Goal: Information Seeking & Learning: Learn about a topic

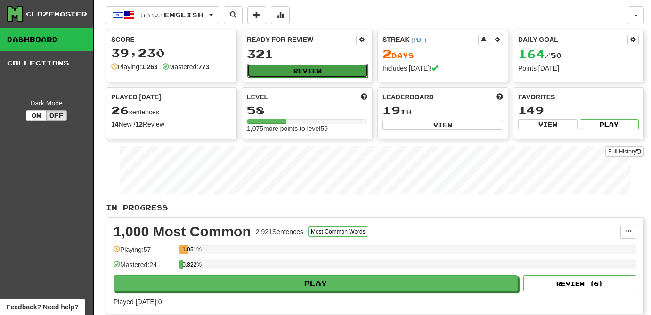
click at [311, 70] on button "Review" at bounding box center [307, 71] width 121 height 14
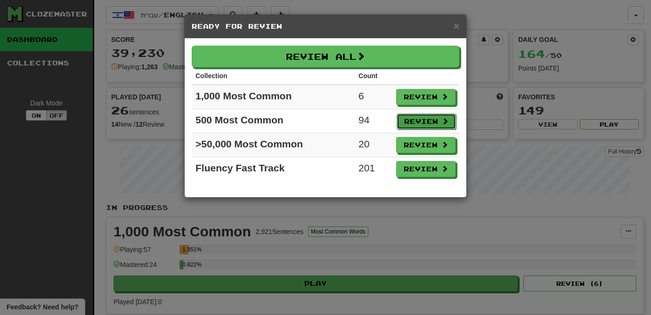
click at [425, 123] on button "Review" at bounding box center [426, 122] width 59 height 16
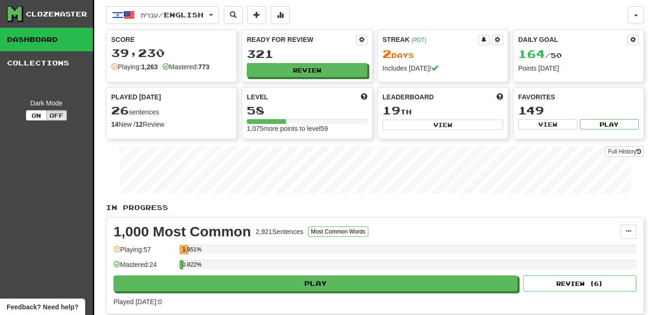
select select "**"
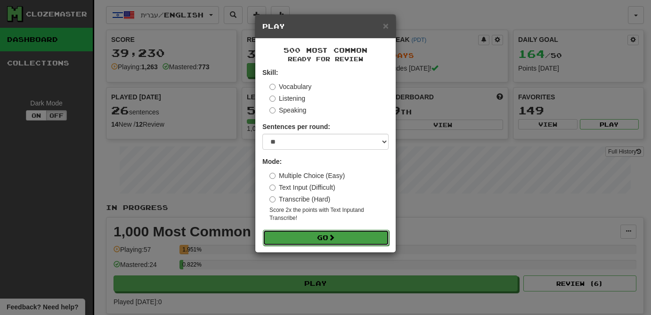
click at [339, 235] on button "Go" at bounding box center [326, 238] width 126 height 16
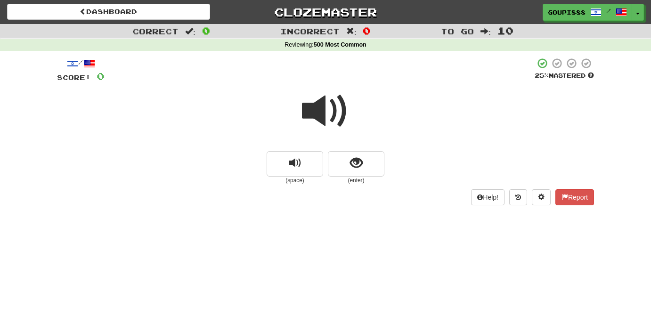
click at [319, 116] on span at bounding box center [325, 111] width 47 height 47
click at [297, 168] on span "replay audio" at bounding box center [295, 163] width 13 height 13
click at [357, 164] on span "show sentence" at bounding box center [356, 163] width 13 height 13
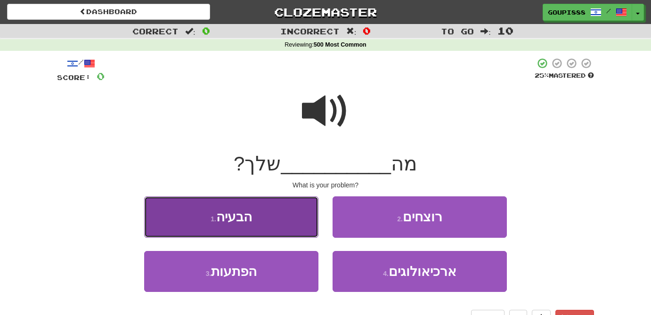
click at [257, 223] on button "1 . הבעיה" at bounding box center [231, 216] width 174 height 41
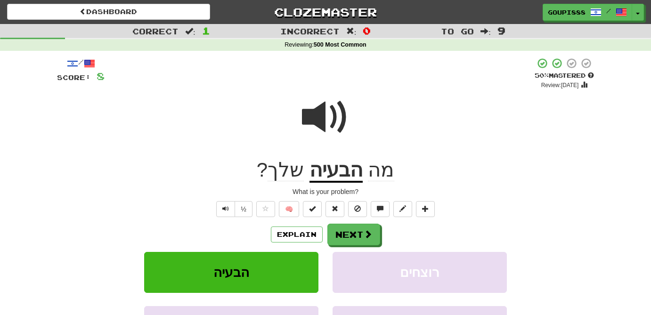
click at [324, 115] on span at bounding box center [325, 117] width 47 height 47
click at [265, 211] on span at bounding box center [265, 208] width 7 height 7
click at [358, 234] on button "Next" at bounding box center [354, 235] width 53 height 22
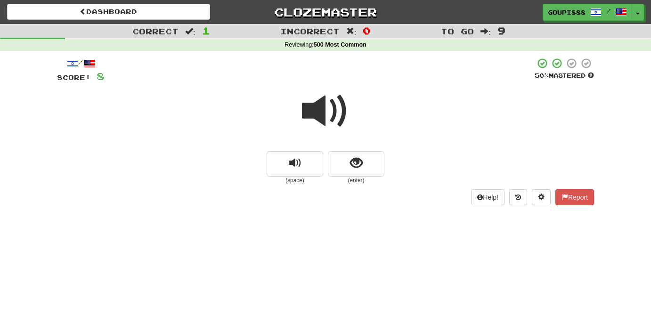
click at [317, 110] on span at bounding box center [325, 111] width 47 height 47
click at [358, 170] on span "show sentence" at bounding box center [356, 163] width 13 height 13
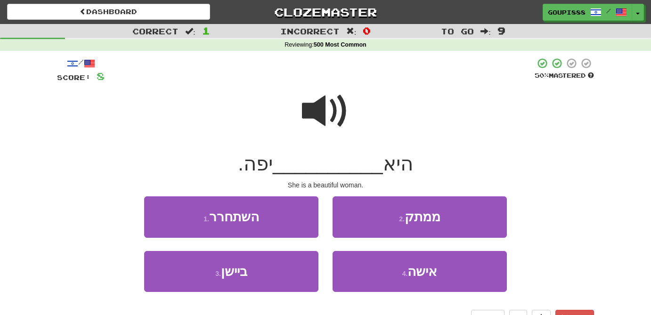
click at [319, 110] on span at bounding box center [325, 111] width 47 height 47
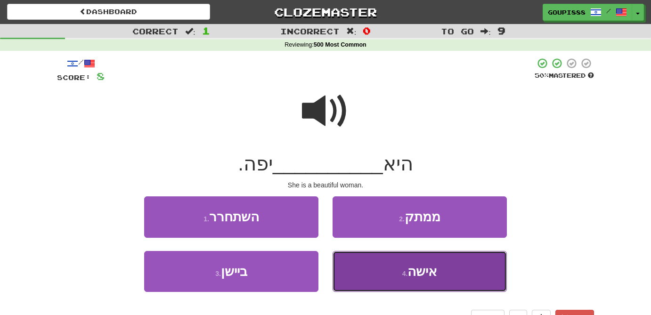
click at [439, 267] on button "4 . אישה" at bounding box center [420, 271] width 174 height 41
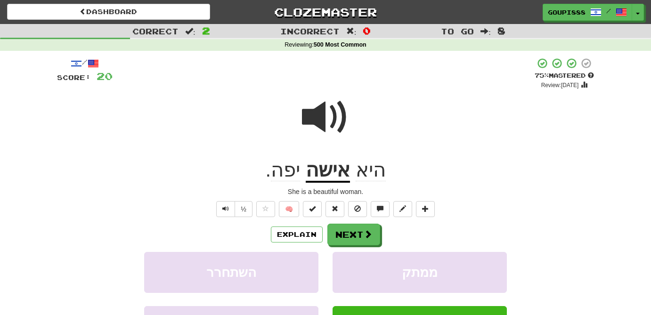
click at [288, 174] on span "יפה" at bounding box center [285, 170] width 29 height 23
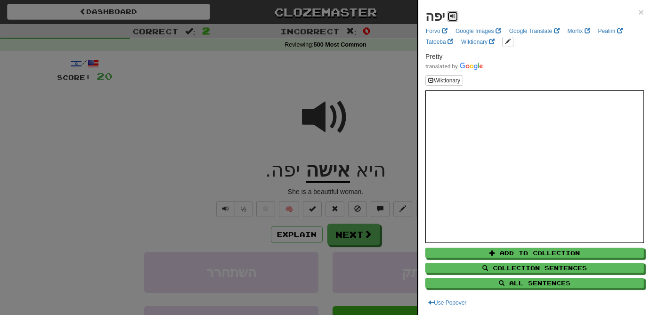
click at [454, 16] on span at bounding box center [453, 16] width 6 height 6
click at [321, 119] on div at bounding box center [325, 157] width 651 height 315
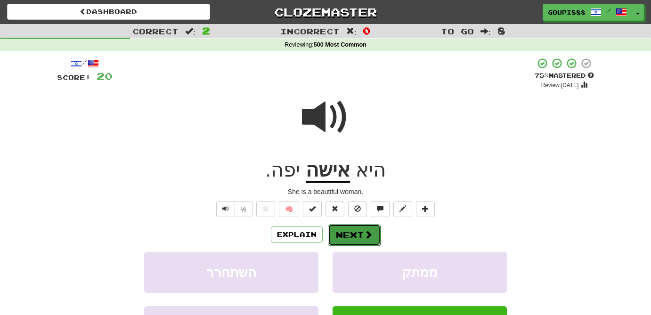
click at [359, 229] on button "Next" at bounding box center [354, 235] width 53 height 22
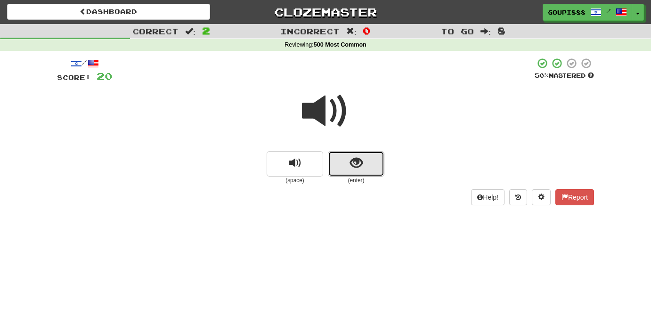
click at [353, 167] on span "show sentence" at bounding box center [356, 163] width 13 height 13
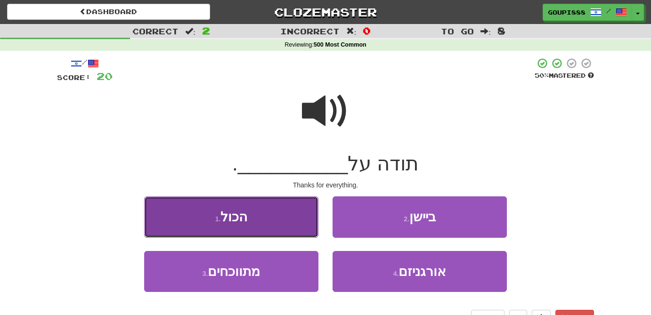
click at [248, 227] on button "1 . הכול" at bounding box center [231, 216] width 174 height 41
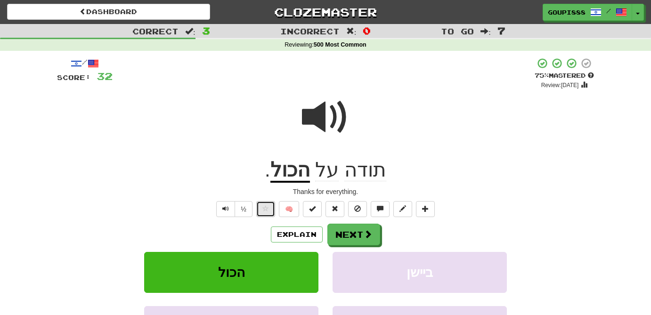
click at [263, 210] on span at bounding box center [265, 208] width 7 height 7
click at [354, 236] on button "Next" at bounding box center [354, 235] width 53 height 22
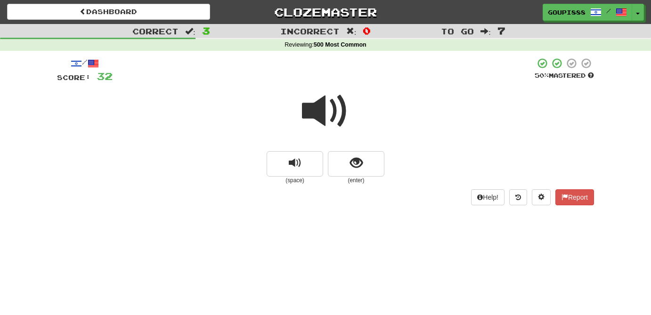
click at [319, 116] on span at bounding box center [325, 111] width 47 height 47
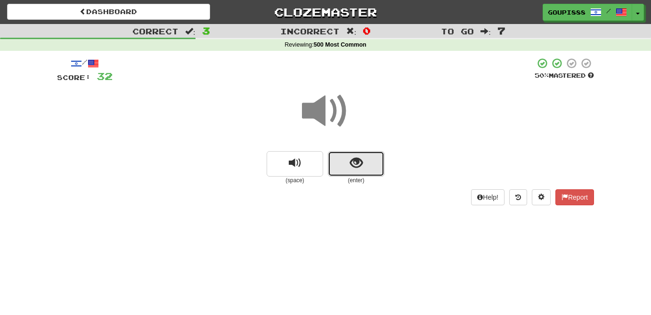
click at [362, 171] on button "show sentence" at bounding box center [356, 163] width 57 height 25
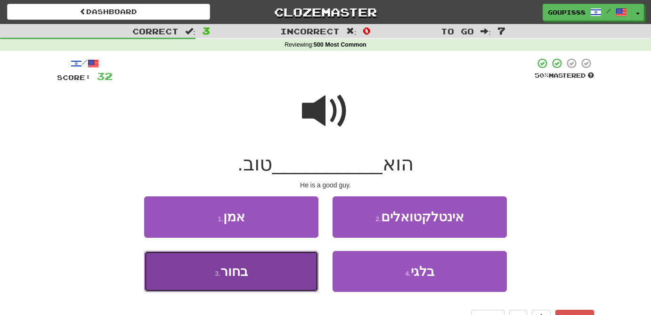
click at [239, 278] on span "בחור" at bounding box center [234, 271] width 27 height 15
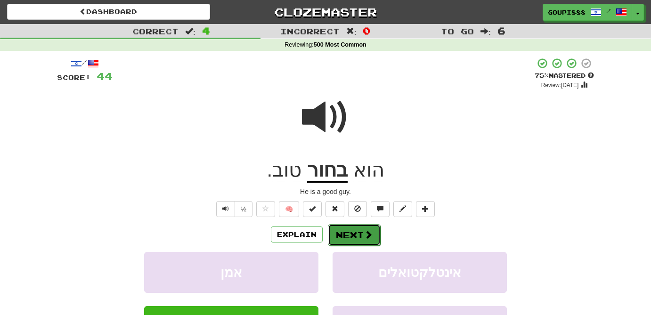
click at [357, 238] on button "Next" at bounding box center [354, 235] width 53 height 22
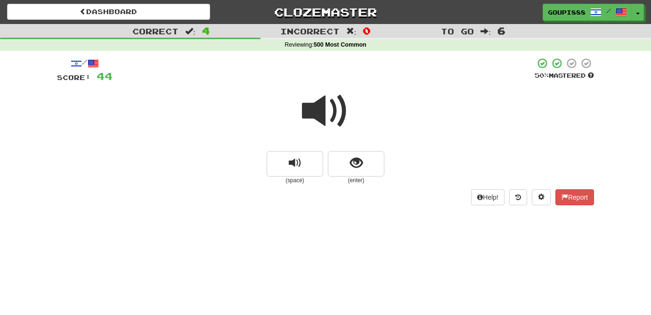
click at [320, 113] on span at bounding box center [325, 111] width 47 height 47
click at [356, 163] on span "show sentence" at bounding box center [356, 163] width 13 height 13
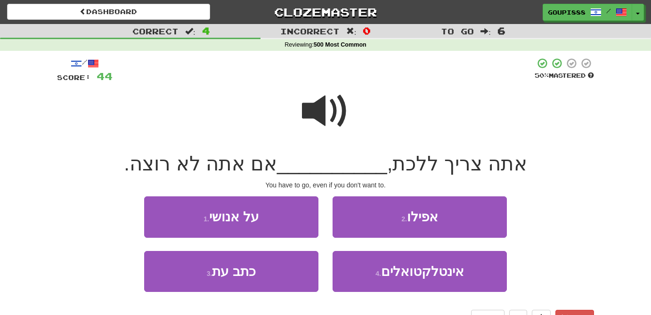
click at [314, 118] on span at bounding box center [325, 111] width 47 height 47
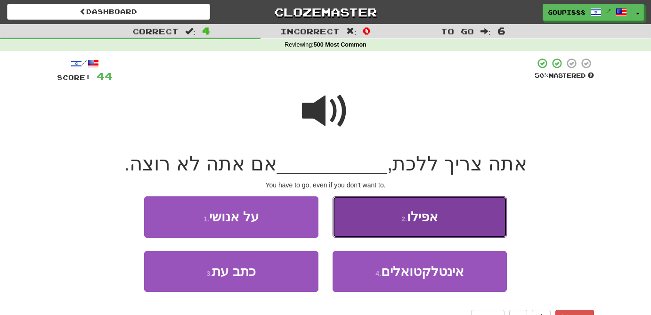
click at [417, 227] on button "2 . אפילו" at bounding box center [420, 216] width 174 height 41
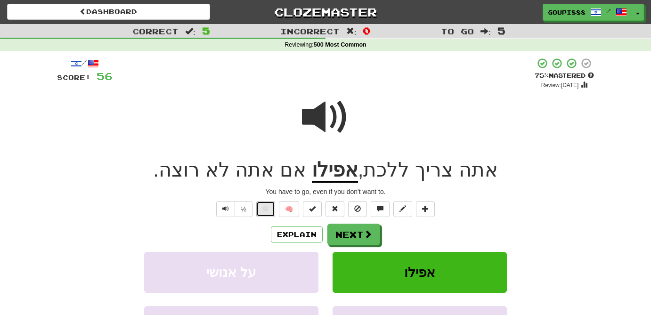
click at [264, 208] on span at bounding box center [265, 208] width 7 height 7
click at [354, 235] on button "Next" at bounding box center [354, 235] width 53 height 22
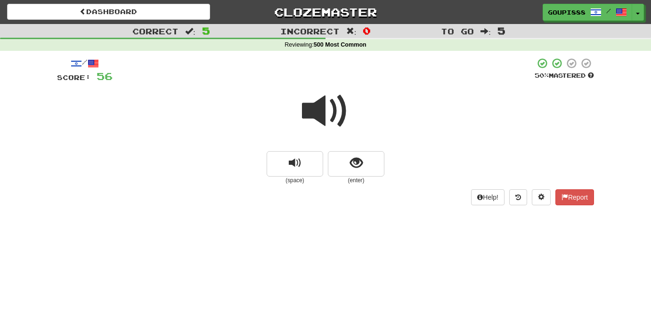
click at [323, 114] on span at bounding box center [325, 111] width 47 height 47
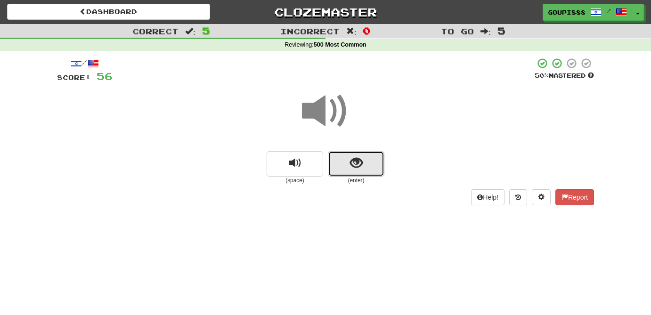
click at [362, 169] on button "show sentence" at bounding box center [356, 163] width 57 height 25
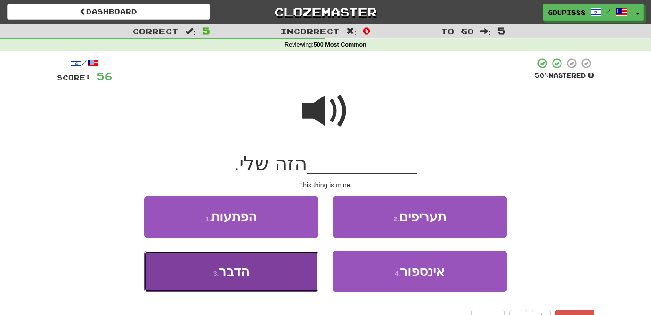
click at [262, 276] on button "3 . הדבר" at bounding box center [231, 271] width 174 height 41
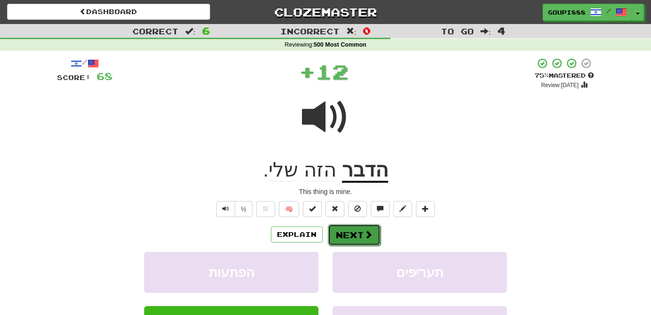
click at [364, 238] on span at bounding box center [368, 234] width 8 height 8
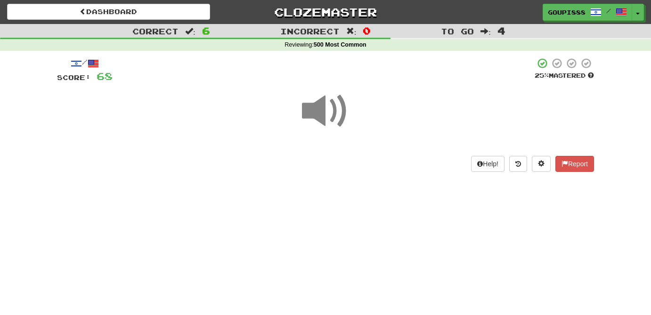
click at [320, 115] on span at bounding box center [325, 111] width 47 height 47
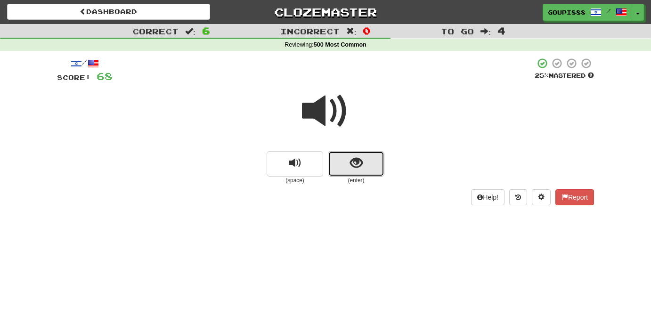
click at [353, 162] on span "show sentence" at bounding box center [356, 163] width 13 height 13
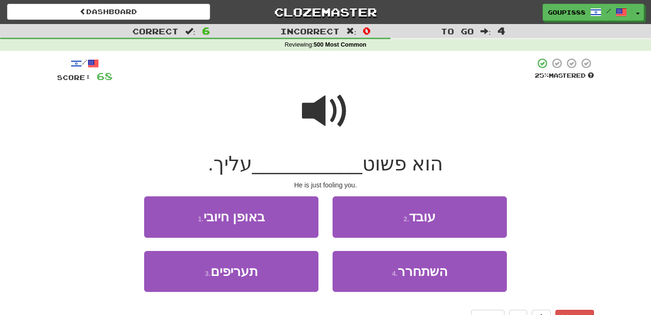
click at [314, 110] on span at bounding box center [325, 111] width 47 height 47
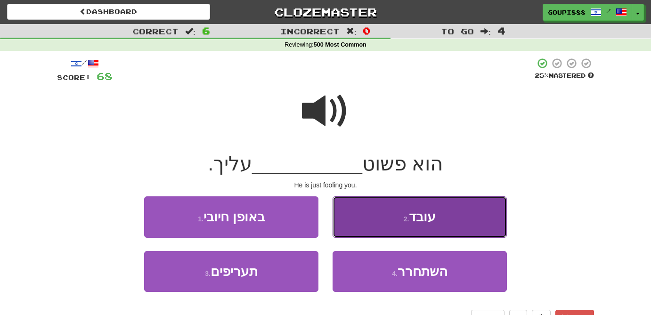
click at [429, 221] on span "עובד" at bounding box center [422, 217] width 27 height 15
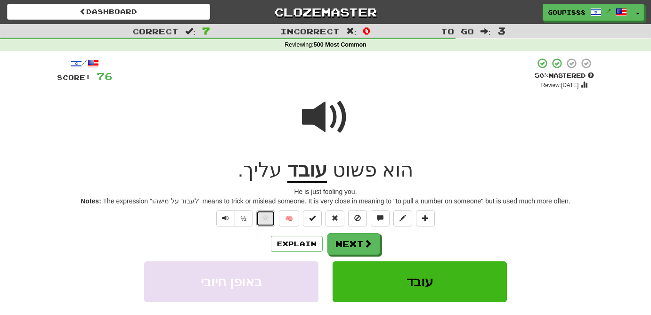
click at [263, 220] on span at bounding box center [265, 218] width 7 height 7
click at [324, 111] on span at bounding box center [325, 117] width 47 height 47
click at [364, 245] on span at bounding box center [368, 244] width 8 height 8
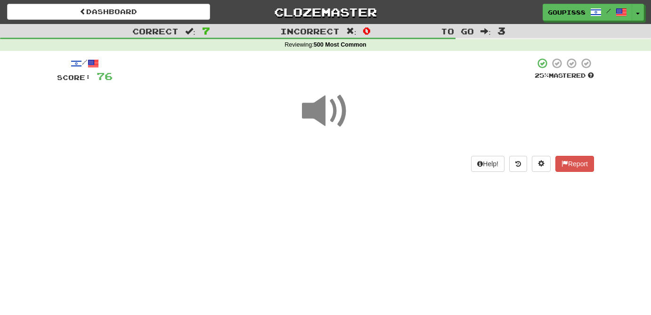
click at [316, 116] on span at bounding box center [325, 111] width 47 height 47
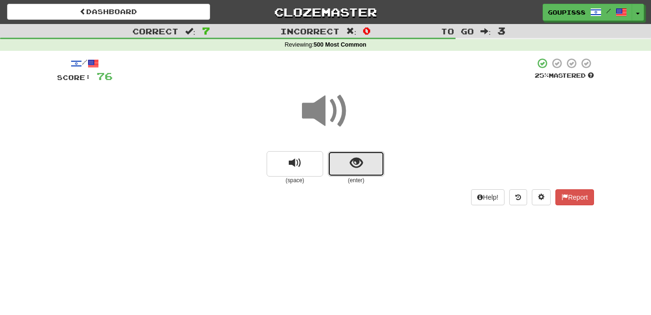
click at [348, 166] on button "show sentence" at bounding box center [356, 163] width 57 height 25
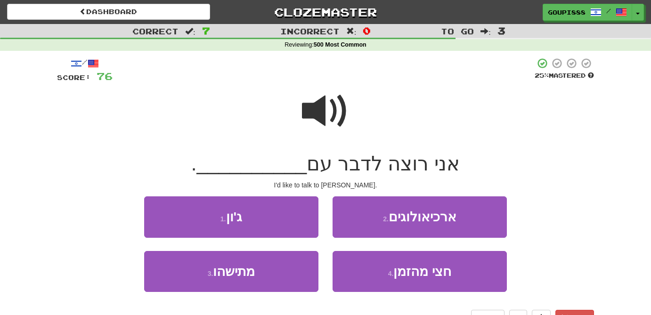
click at [322, 120] on span at bounding box center [325, 111] width 47 height 47
click at [314, 107] on span at bounding box center [325, 111] width 47 height 47
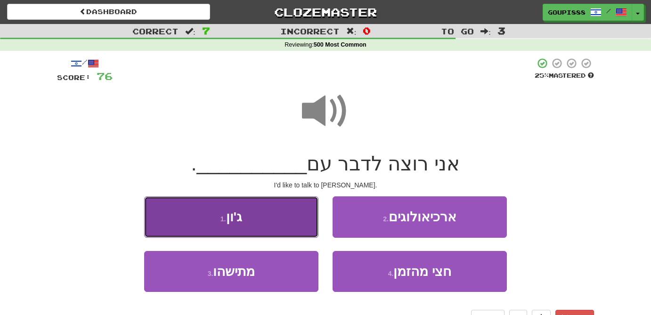
click at [240, 218] on span "ג'ון" at bounding box center [234, 217] width 16 height 15
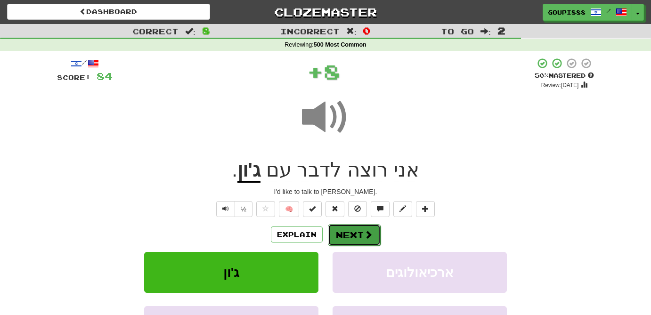
click at [374, 241] on button "Next" at bounding box center [354, 235] width 53 height 22
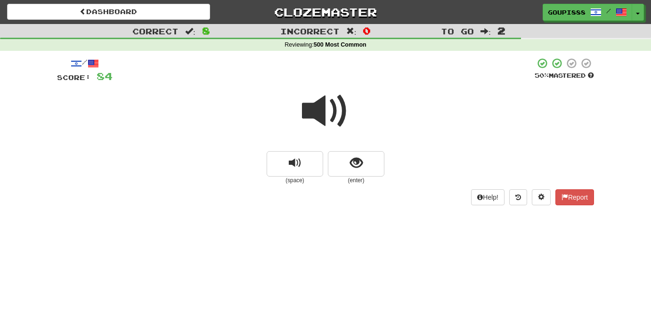
click at [339, 116] on span at bounding box center [325, 111] width 47 height 47
click at [354, 164] on span "show sentence" at bounding box center [356, 163] width 13 height 13
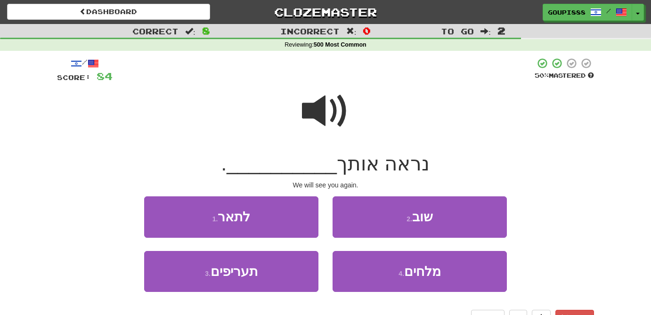
click at [325, 114] on span at bounding box center [325, 111] width 47 height 47
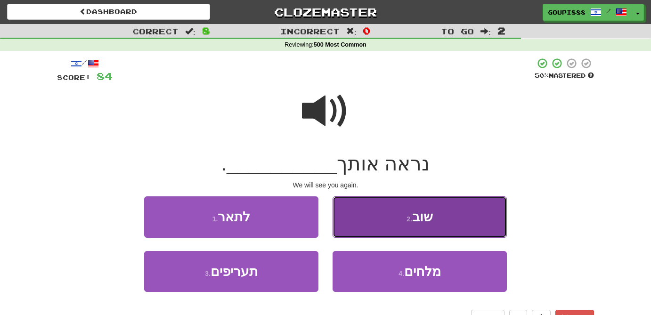
click at [418, 210] on span "שוב" at bounding box center [422, 217] width 21 height 15
